Goal: Task Accomplishment & Management: Use online tool/utility

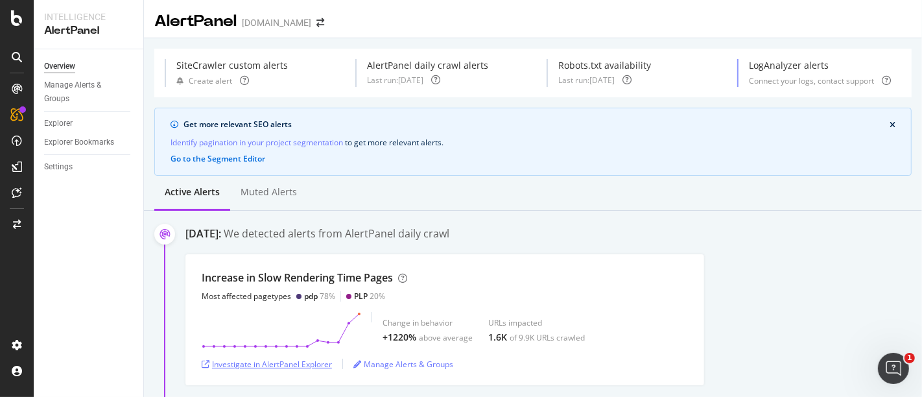
scroll to position [72, 0]
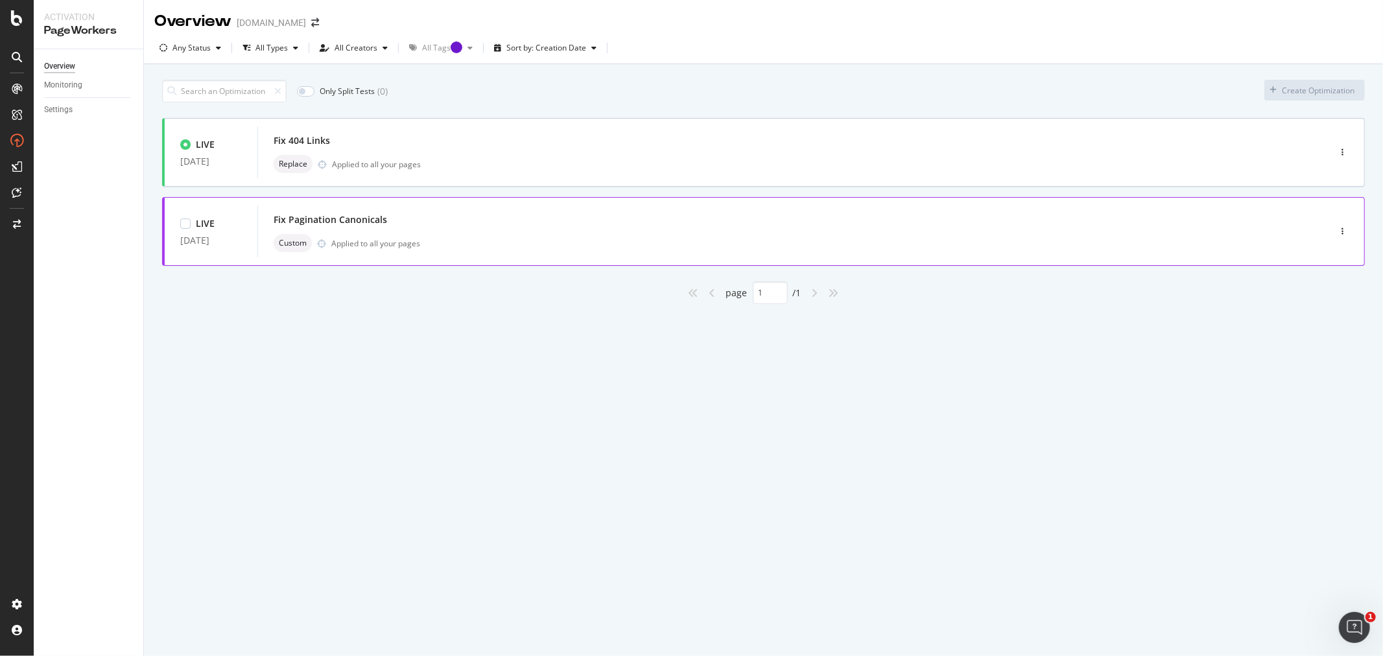
click at [558, 227] on div "Fix Pagination Canonicals" at bounding box center [774, 220] width 1000 height 18
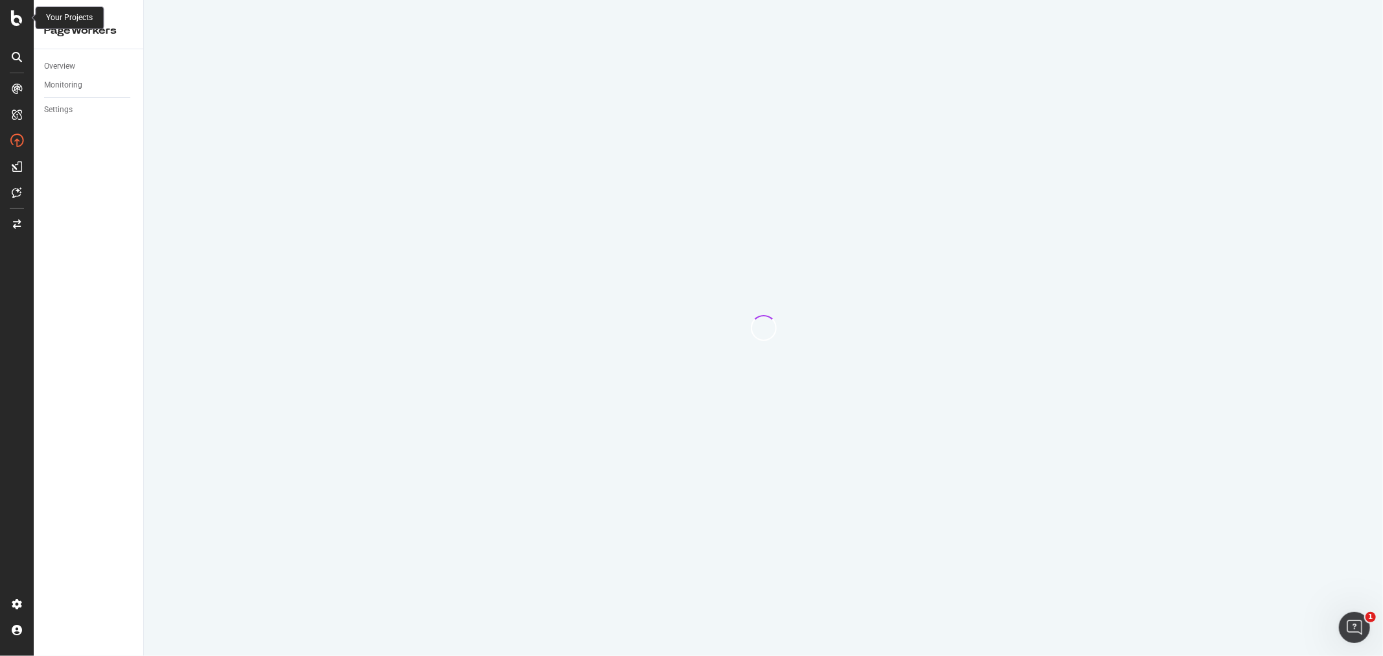
click at [34, 17] on div at bounding box center [34, 17] width 5 height 5
click at [19, 16] on icon at bounding box center [17, 18] width 12 height 16
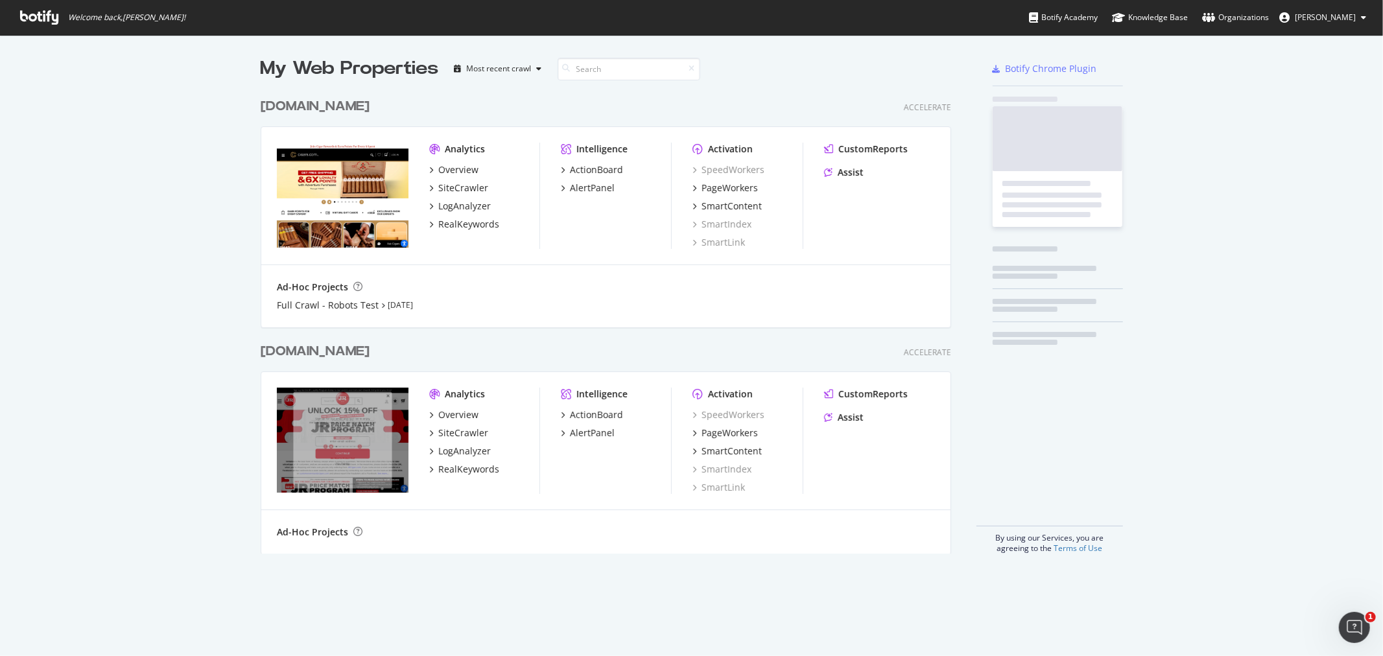
scroll to position [645, 1362]
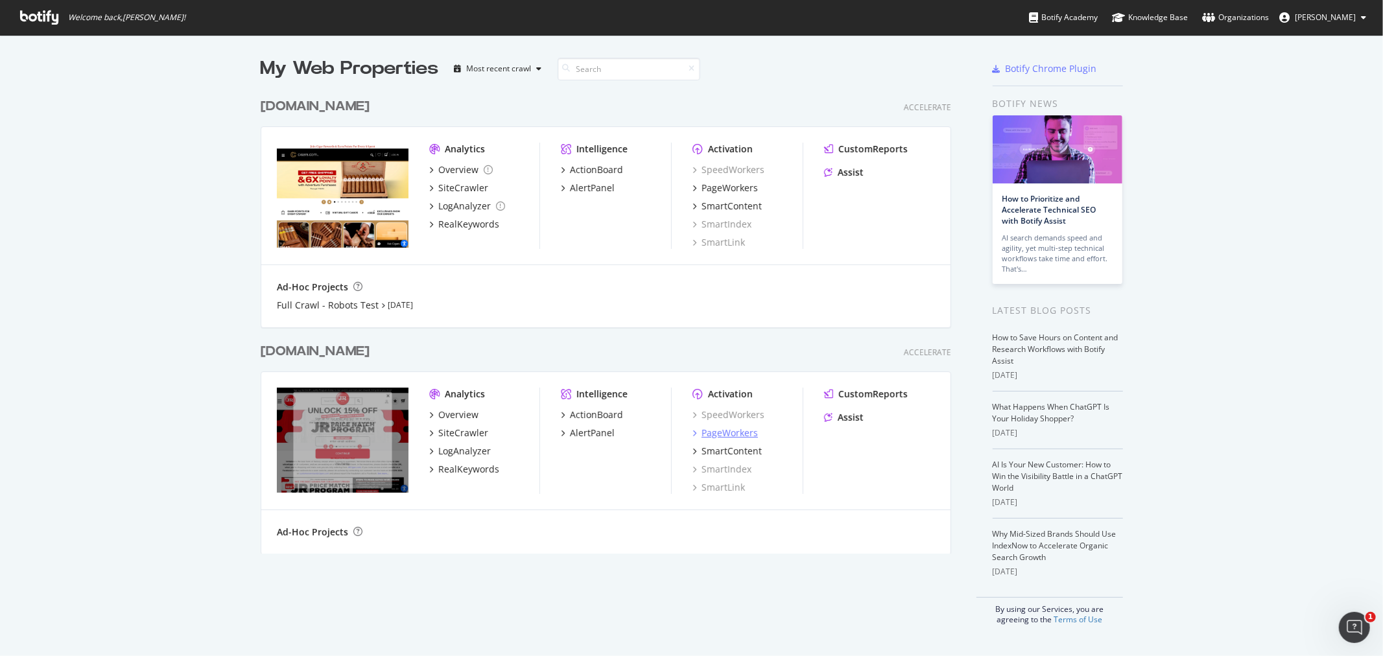
click at [743, 396] on div "PageWorkers" at bounding box center [730, 433] width 56 height 13
